Goal: Register for event/course

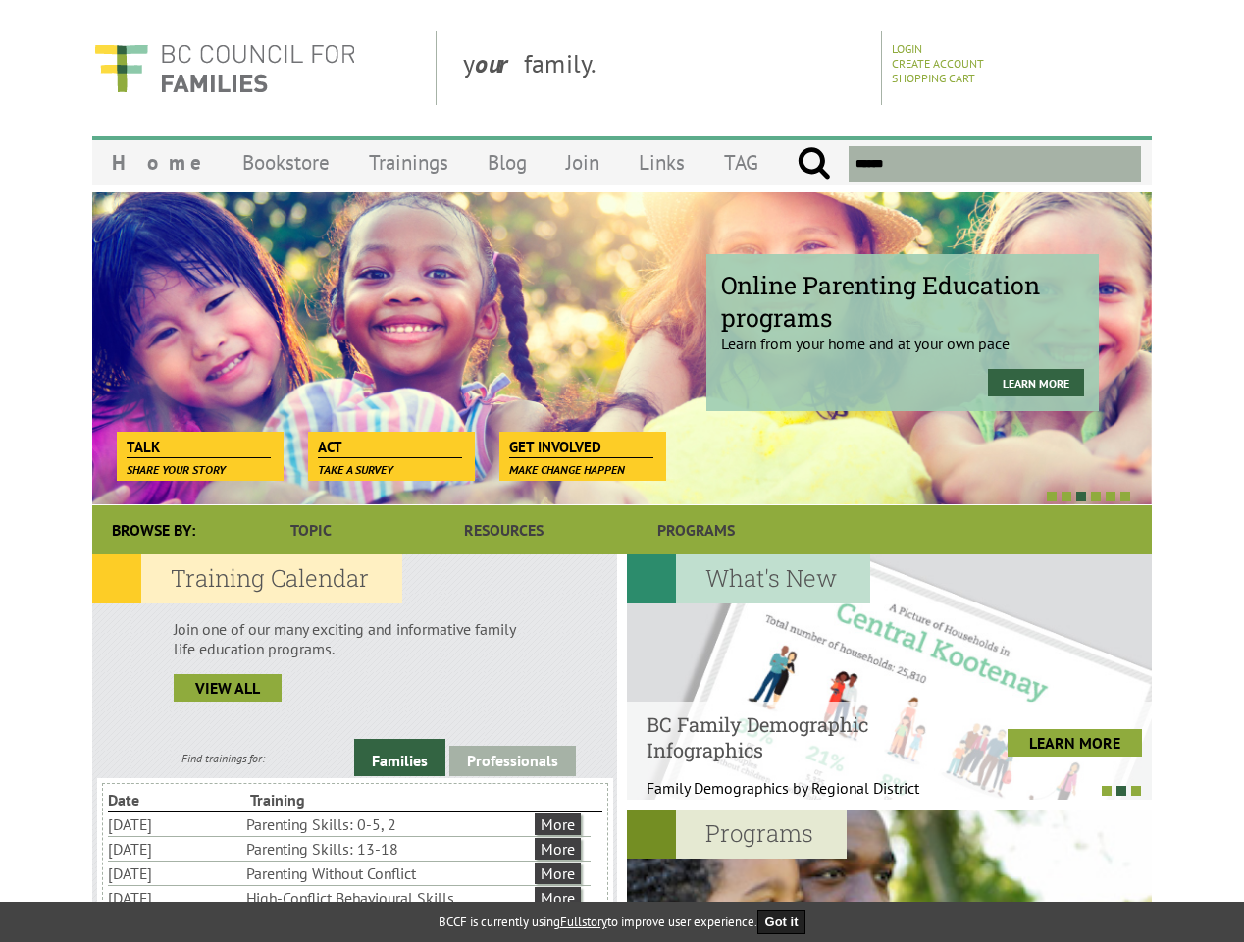
click at [622, 487] on div at bounding box center [601, 496] width 1060 height 20
click at [622, 348] on div "Online Parenting Education programs Learn from your home and at your own pace L…" at bounding box center [622, 348] width 1060 height 314
click at [601, 496] on div at bounding box center [601, 496] width 1060 height 20
click at [399, 760] on link "Families" at bounding box center [399, 757] width 91 height 37
click at [512, 758] on link "Professionals" at bounding box center [512, 761] width 127 height 30
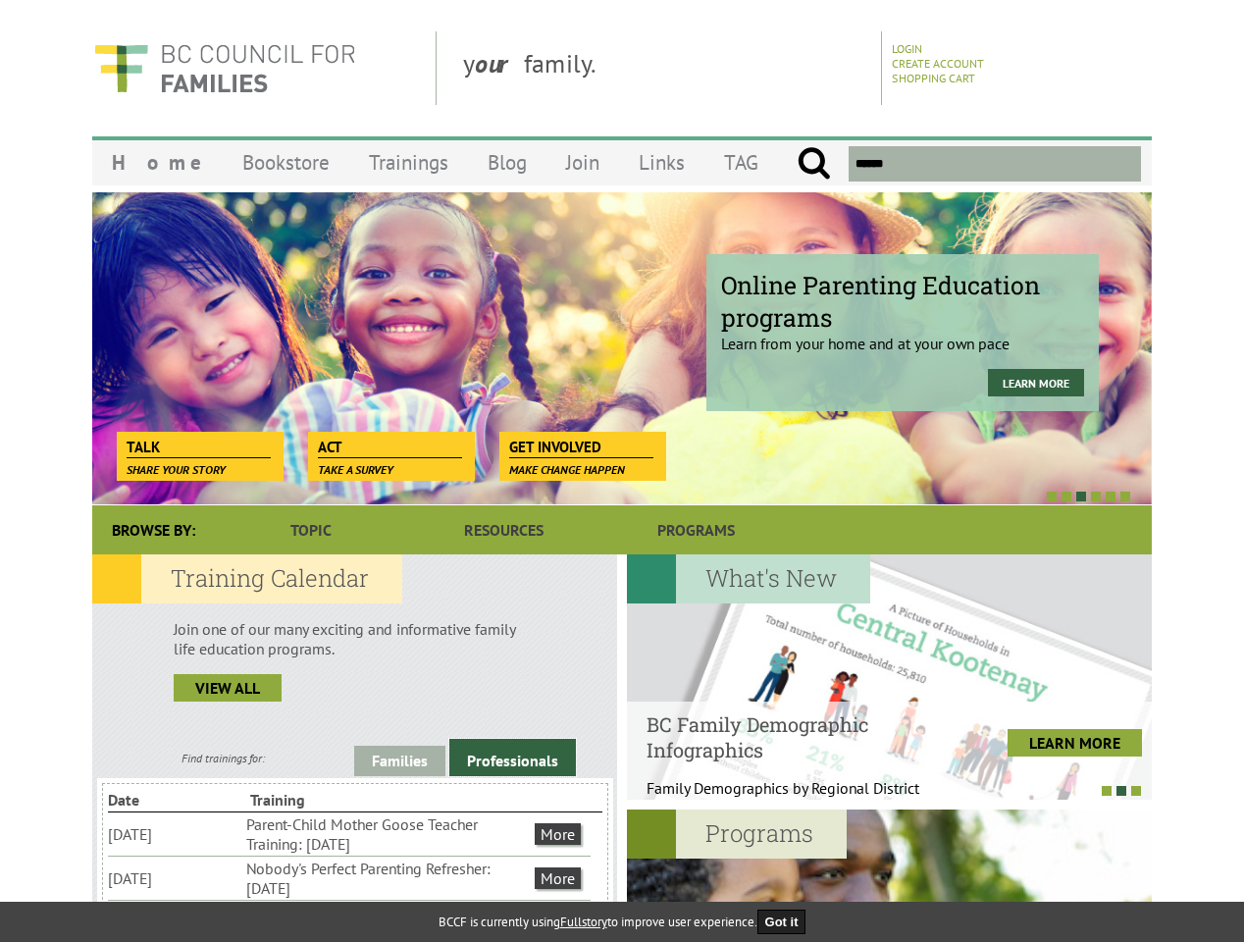
click at [349, 877] on li "Nobody's Perfect Parenting Refresher: [DATE]" at bounding box center [388, 878] width 285 height 43
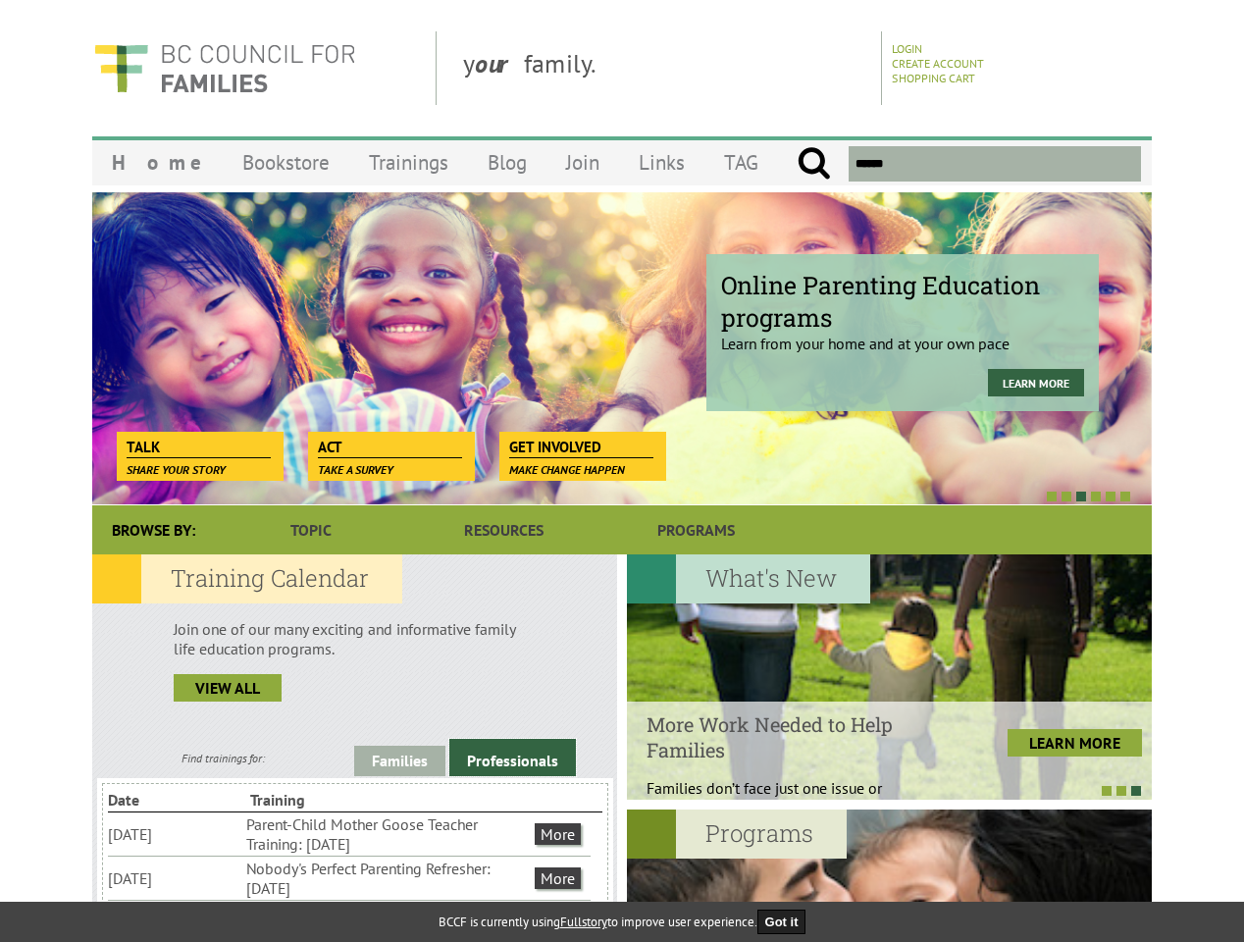
click at [889, 677] on div "New ECE Professional Development Bursaries Apply for a bursary for BCCF trainin…" at bounding box center [1152, 676] width 3150 height 245
click at [879, 790] on div at bounding box center [879, 790] width 525 height 20
click at [889, 875] on div at bounding box center [889, 932] width 525 height 245
click at [788, 921] on button "Got it" at bounding box center [782, 922] width 49 height 25
